Goal: Information Seeking & Learning: Learn about a topic

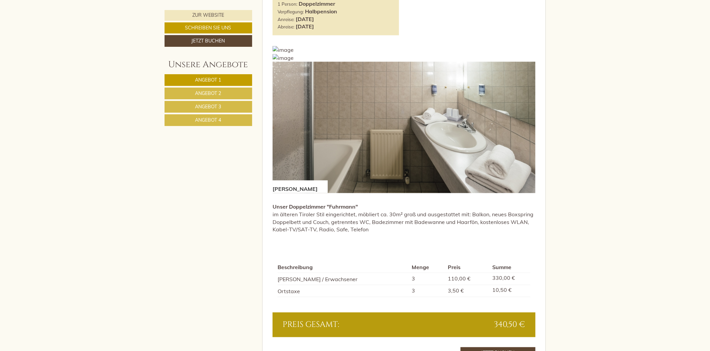
scroll to position [928, 0]
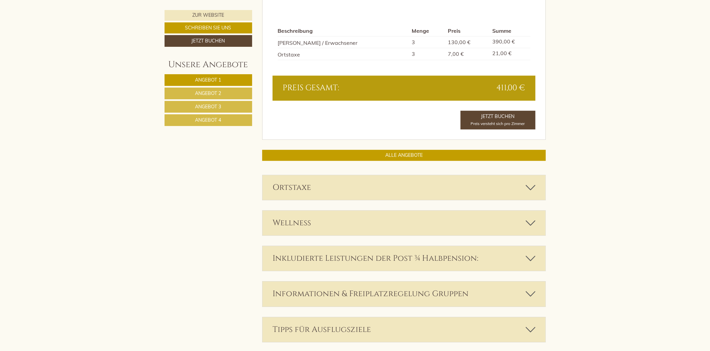
click at [253, 119] on nav "Angebot 1 Angebot 2 Angebot 3 Angebot 4" at bounding box center [209, 100] width 90 height 52
click at [241, 118] on link "Angebot 4" at bounding box center [208, 120] width 88 height 12
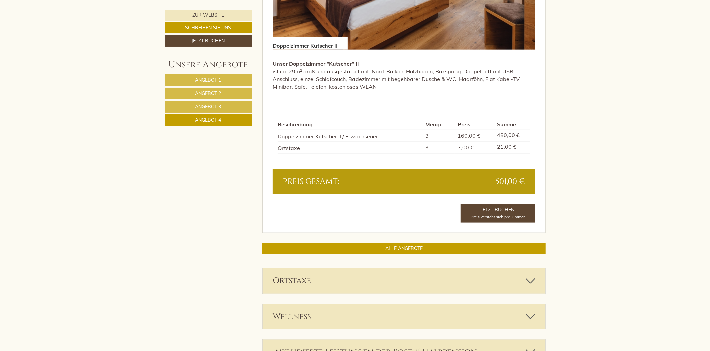
scroll to position [576, 0]
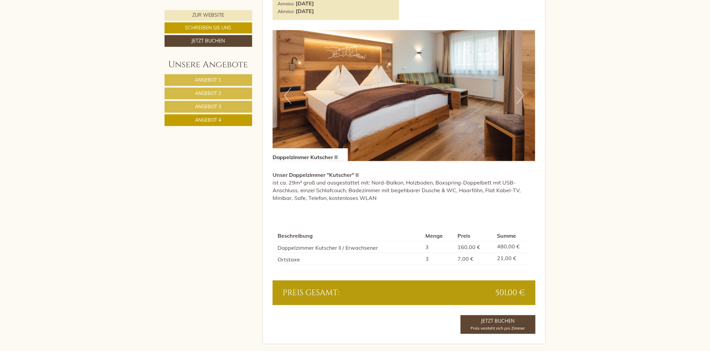
click at [229, 110] on link "Angebot 3" at bounding box center [208, 107] width 88 height 12
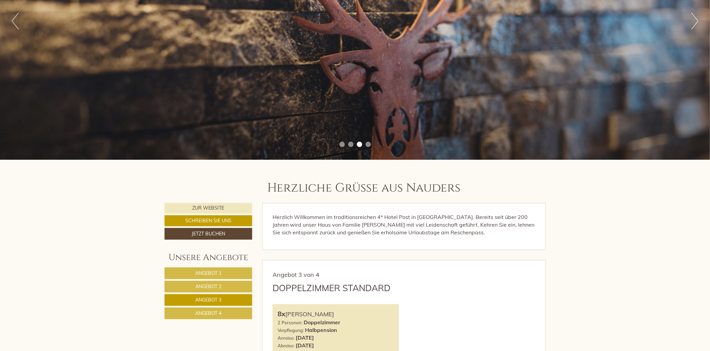
drag, startPoint x: 188, startPoint y: 274, endPoint x: 202, endPoint y: 271, distance: 14.4
click at [188, 273] on link "Angebot 1" at bounding box center [208, 273] width 88 height 12
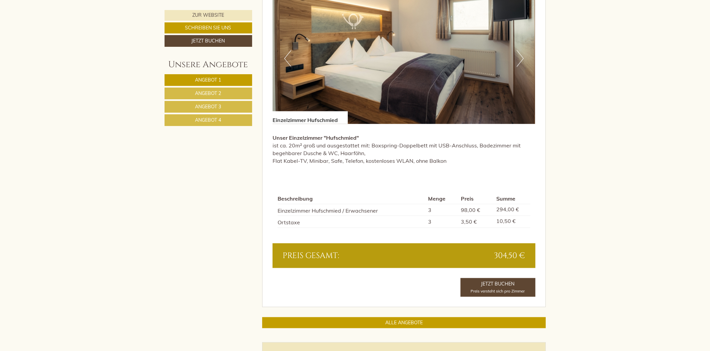
click at [235, 94] on link "Angebot 2" at bounding box center [208, 94] width 88 height 12
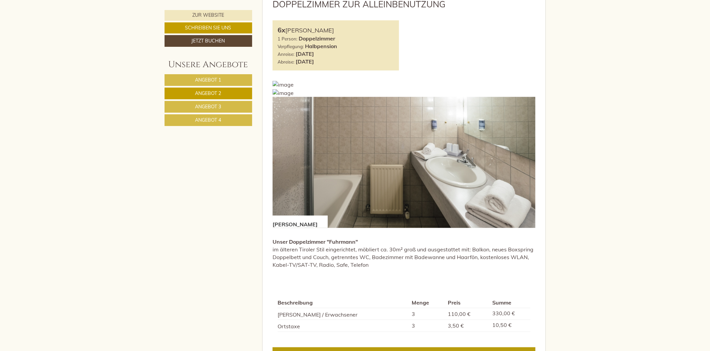
scroll to position [465, 0]
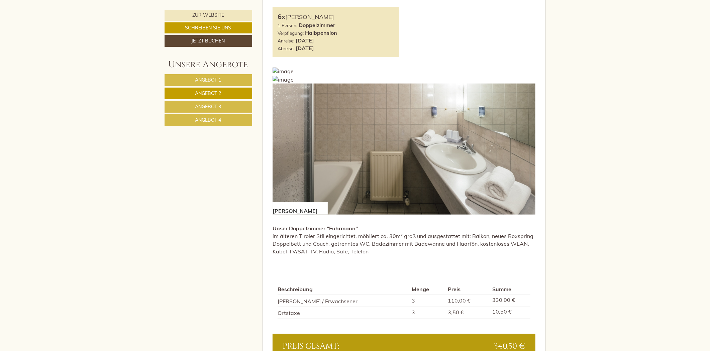
click at [197, 101] on link "Angebot 3" at bounding box center [208, 107] width 88 height 12
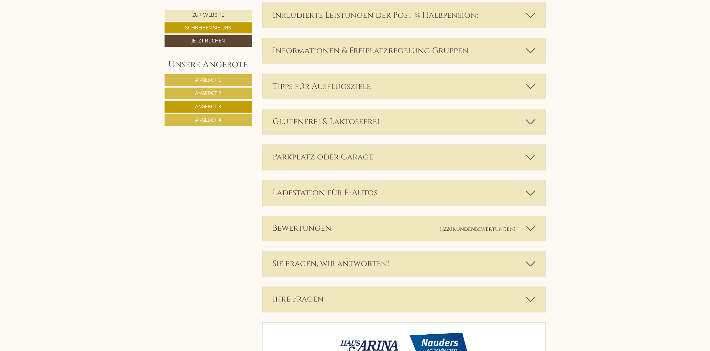
scroll to position [1006, 0]
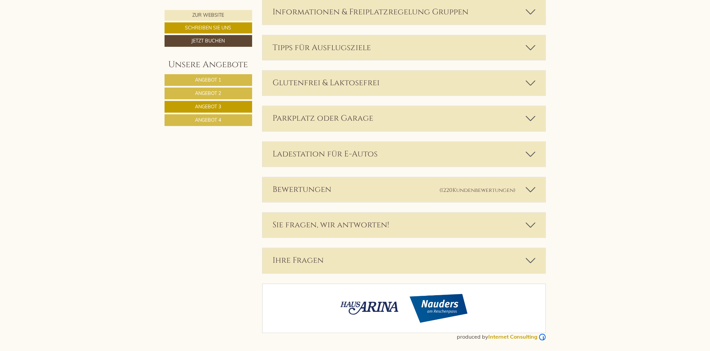
click at [381, 112] on div "Parkplatz oder Garage" at bounding box center [403, 118] width 283 height 25
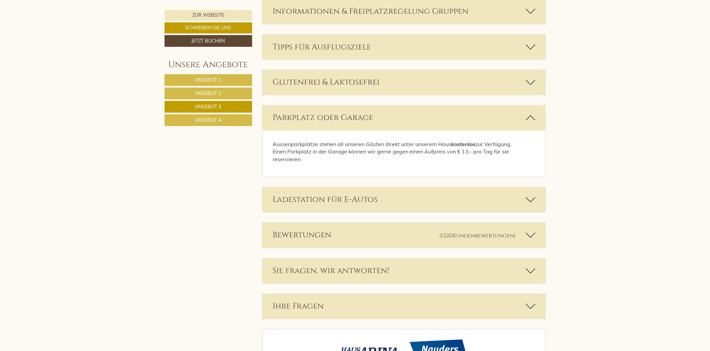
click at [530, 117] on icon at bounding box center [530, 117] width 10 height 11
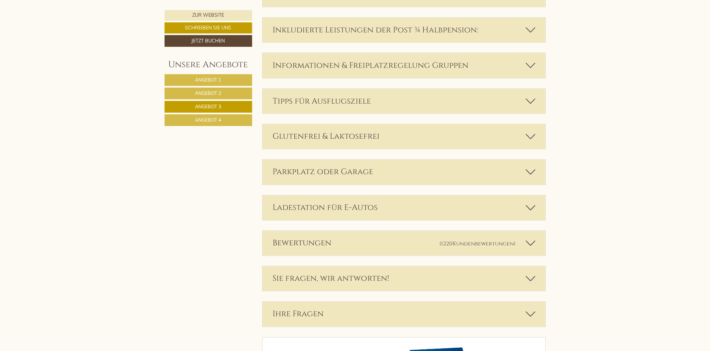
scroll to position [894, 0]
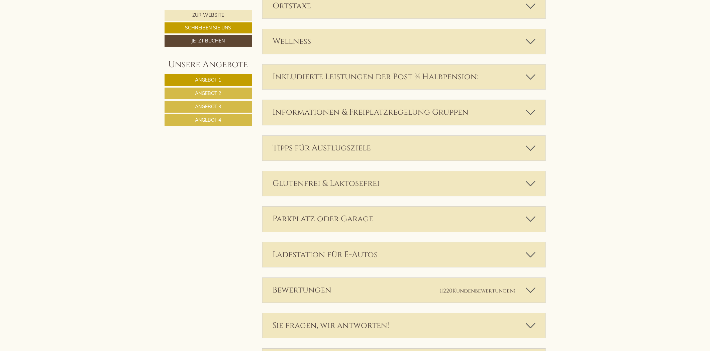
scroll to position [1782, 0]
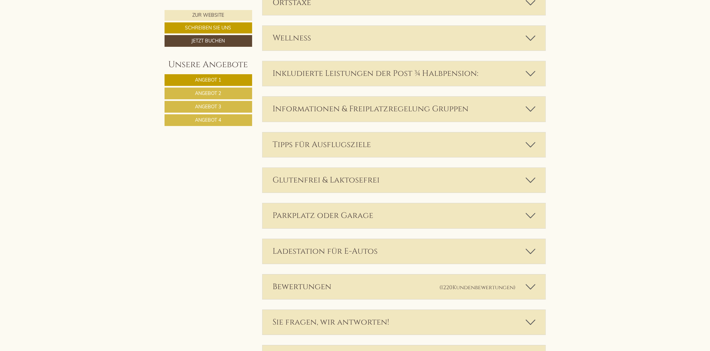
click at [399, 108] on div "Informationen & Freiplatzregelung Gruppen" at bounding box center [403, 109] width 283 height 25
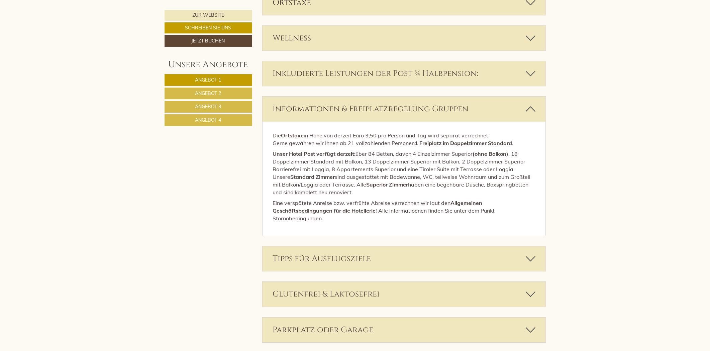
click at [399, 108] on div "Informationen & Freiplatzregelung Gruppen" at bounding box center [403, 109] width 283 height 25
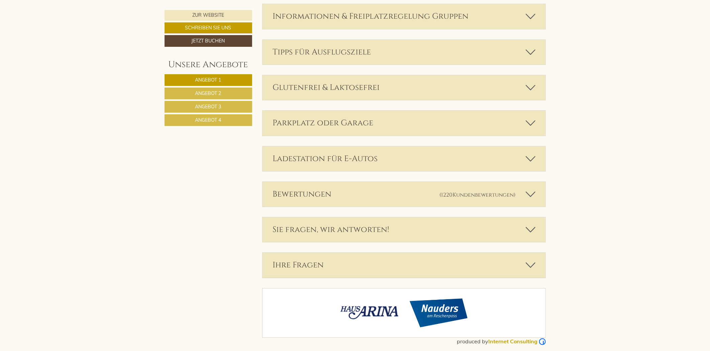
scroll to position [1880, 0]
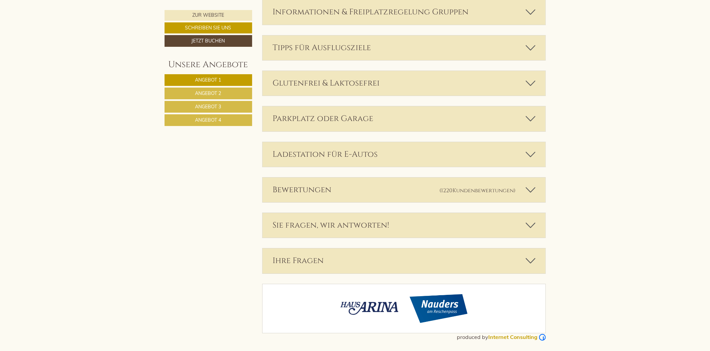
click at [420, 114] on div "Parkplatz oder Garage" at bounding box center [403, 118] width 283 height 25
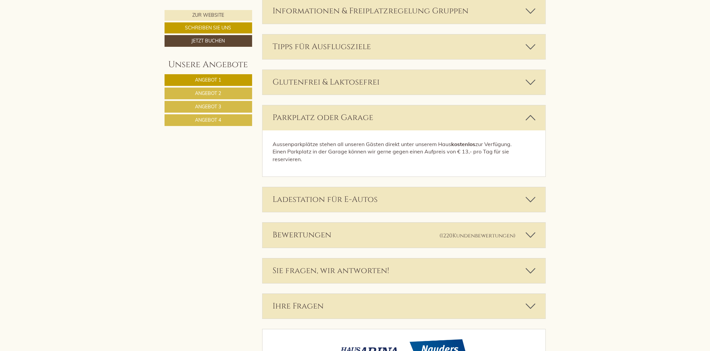
click at [420, 114] on div "Parkplatz oder Garage" at bounding box center [403, 117] width 283 height 25
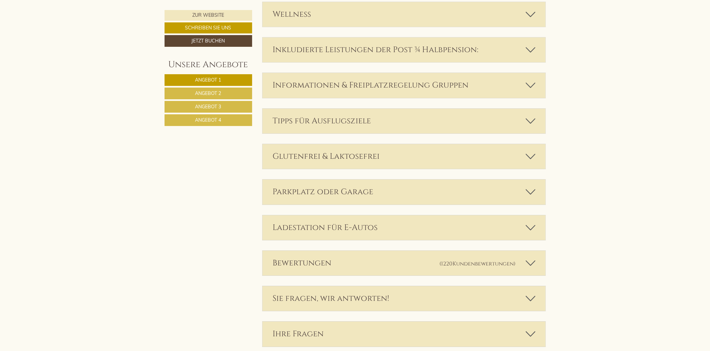
scroll to position [1768, 0]
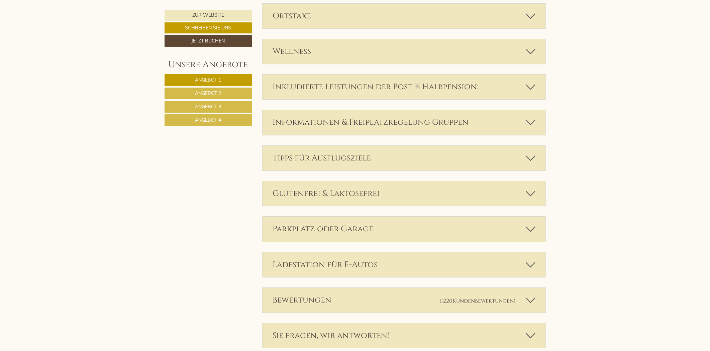
click at [403, 128] on div "Informationen & Freiplatzregelung Gruppen" at bounding box center [403, 122] width 283 height 25
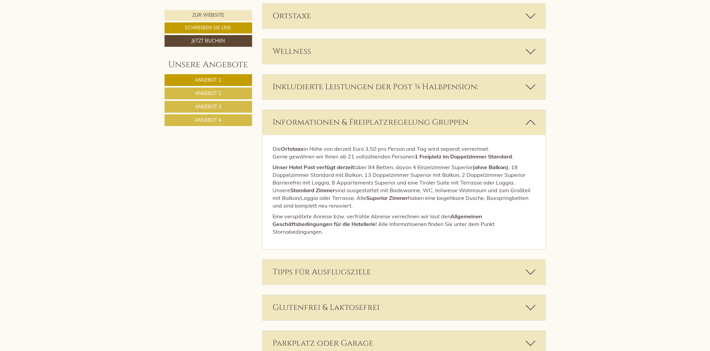
click at [402, 122] on div "Informationen & Freiplatzregelung Gruppen" at bounding box center [403, 122] width 283 height 25
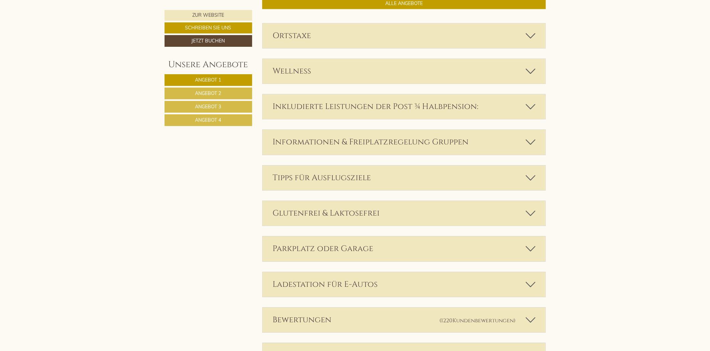
scroll to position [1843, 0]
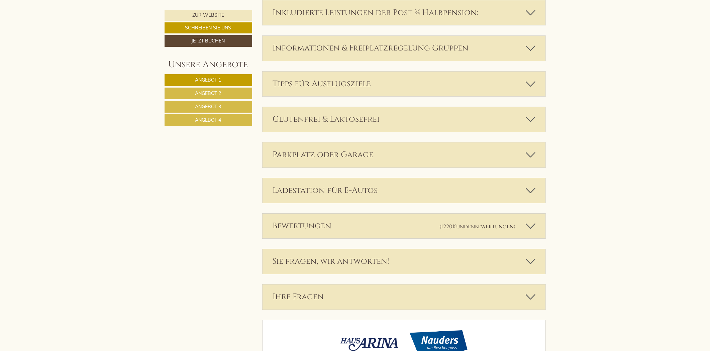
click at [374, 80] on div "Tipps für Ausflugsziele" at bounding box center [403, 84] width 283 height 25
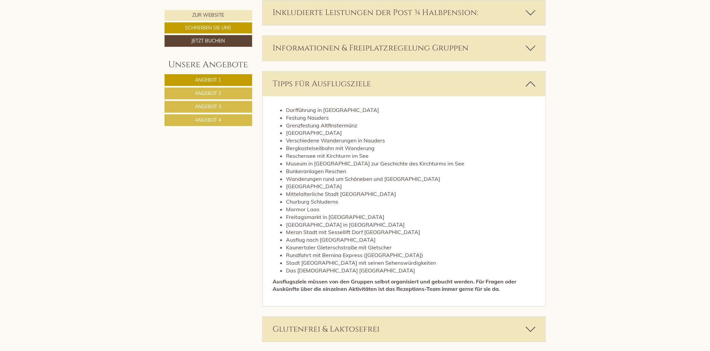
click at [372, 80] on div "Tipps für Ausflugsziele" at bounding box center [403, 84] width 283 height 25
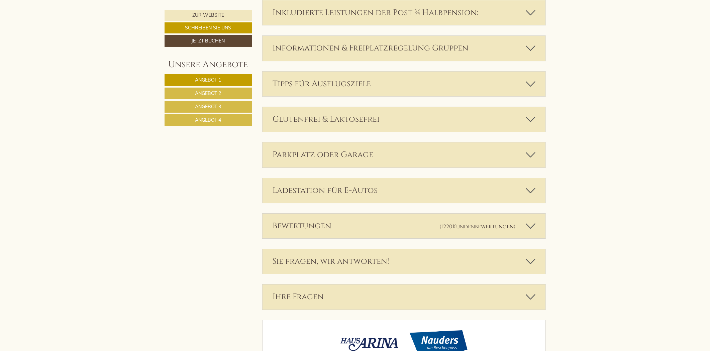
click at [370, 120] on div "Glutenfrei & Laktosefrei" at bounding box center [403, 119] width 283 height 25
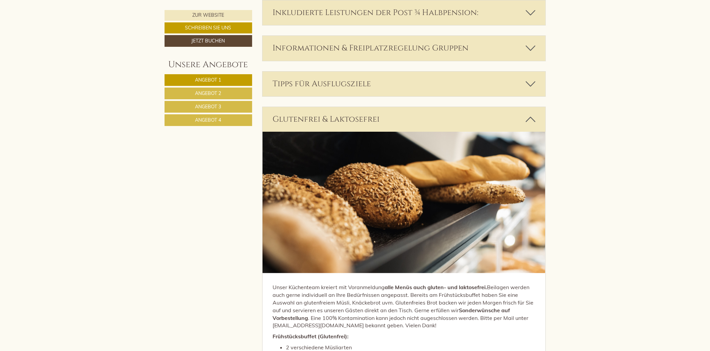
click at [370, 125] on div "Glutenfrei & Laktosefrei" at bounding box center [403, 119] width 283 height 25
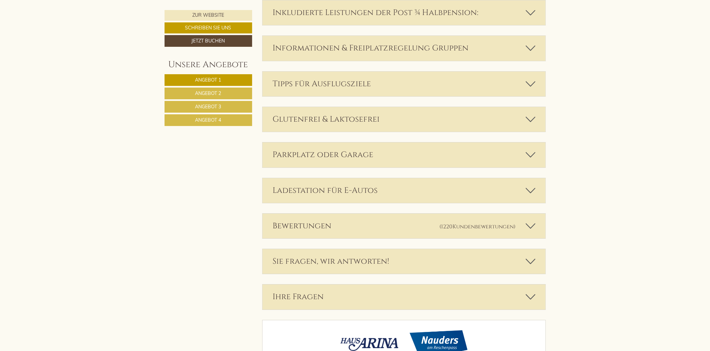
click at [363, 156] on div "Parkplatz oder Garage" at bounding box center [403, 154] width 283 height 25
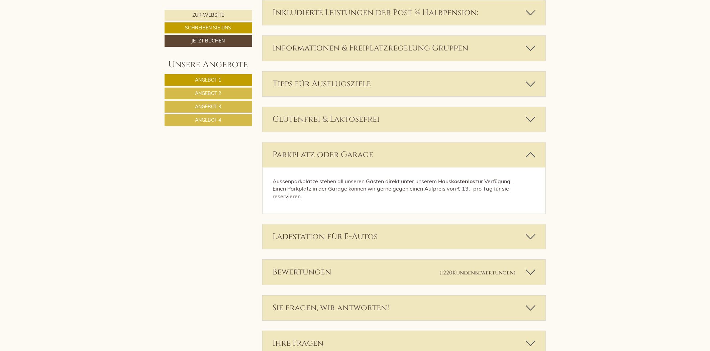
click at [363, 156] on div "Parkplatz oder Garage" at bounding box center [403, 154] width 283 height 25
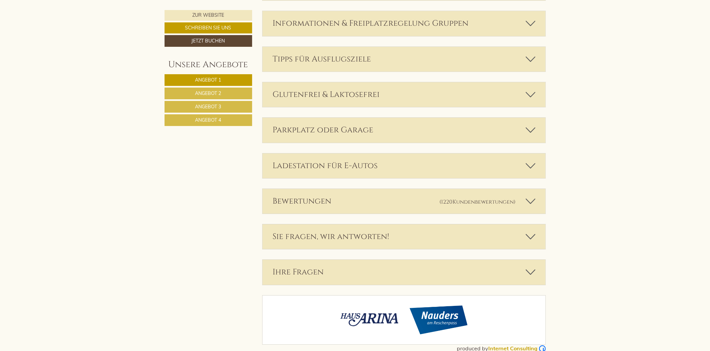
scroll to position [1880, 0]
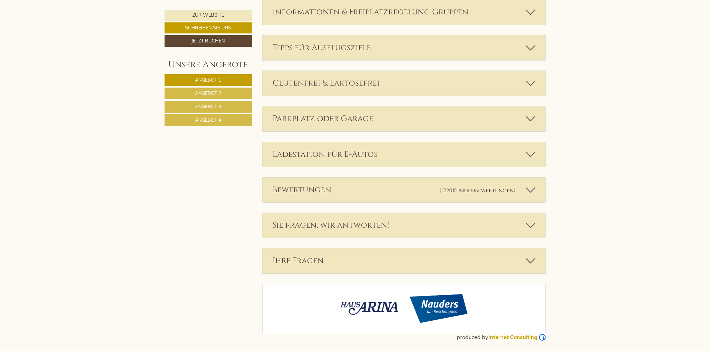
click at [365, 194] on div "Bewertungen (1220 Kundenbewertungen )" at bounding box center [403, 190] width 283 height 25
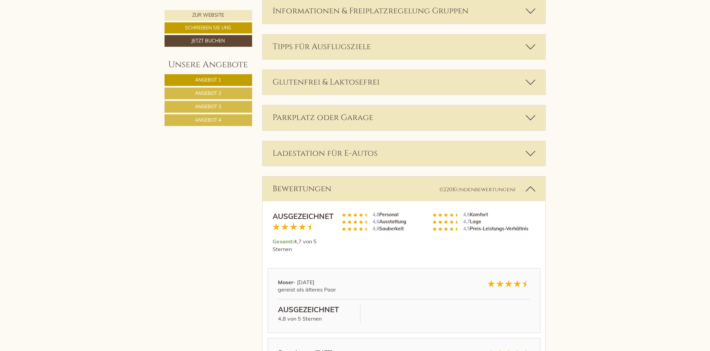
click at [365, 194] on div "Bewertungen (1220 Kundenbewertungen )" at bounding box center [403, 188] width 283 height 25
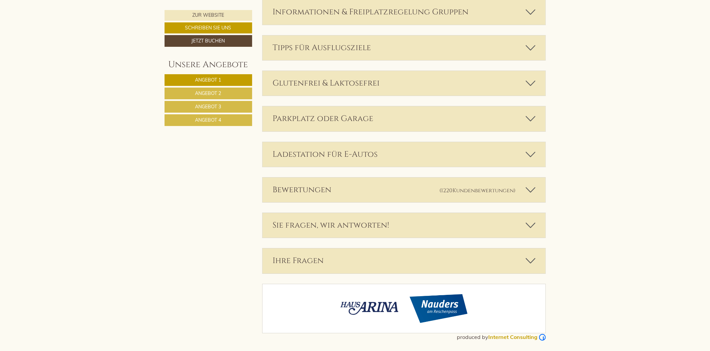
click at [365, 194] on div "Bewertungen (1220 Kundenbewertungen )" at bounding box center [403, 190] width 283 height 25
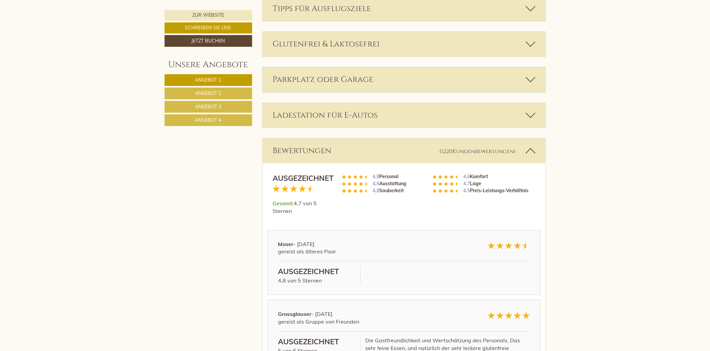
scroll to position [1954, 0]
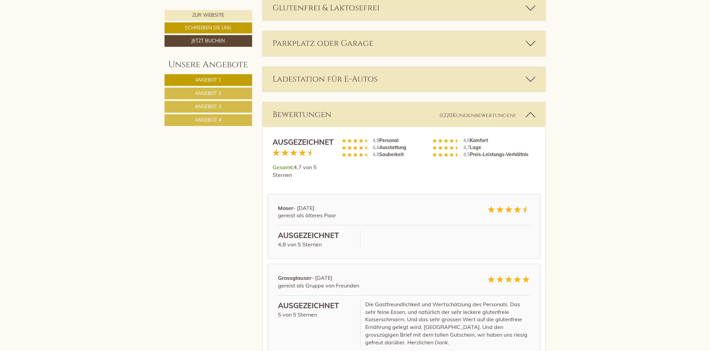
click at [353, 125] on div "Bewertungen (1220 Kundenbewertungen )" at bounding box center [403, 114] width 283 height 25
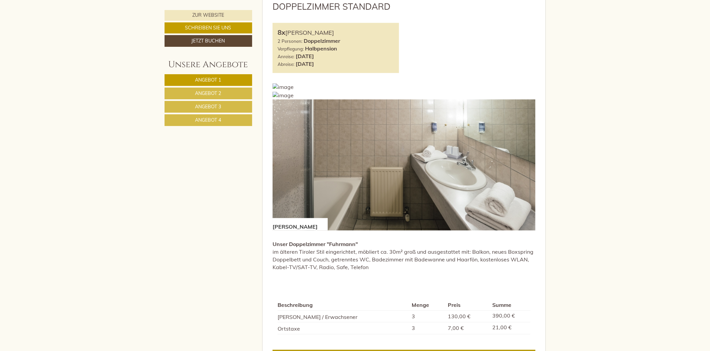
scroll to position [1322, 0]
